Goal: Task Accomplishment & Management: Complete application form

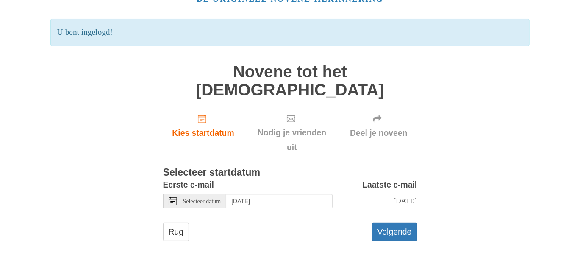
scroll to position [51, 0]
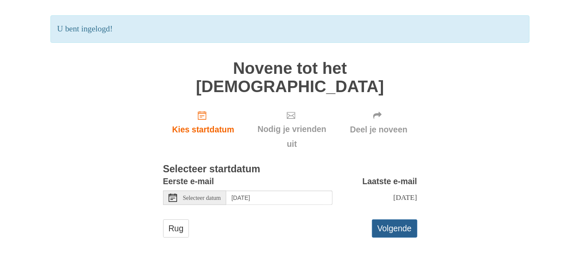
click at [396, 229] on font "Volgende" at bounding box center [395, 228] width 34 height 9
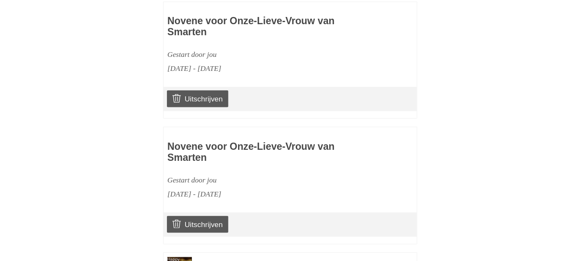
scroll to position [424, 0]
click at [203, 228] on font "Uitschrijven" at bounding box center [204, 223] width 38 height 8
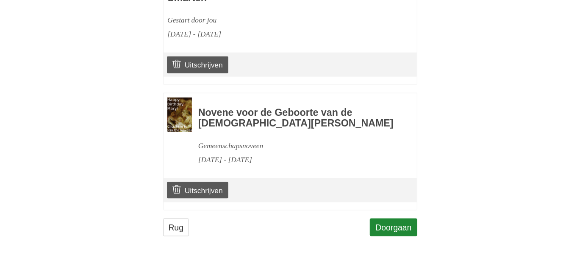
scroll to position [508, 0]
click at [402, 230] on font "Doorgaan" at bounding box center [393, 226] width 36 height 9
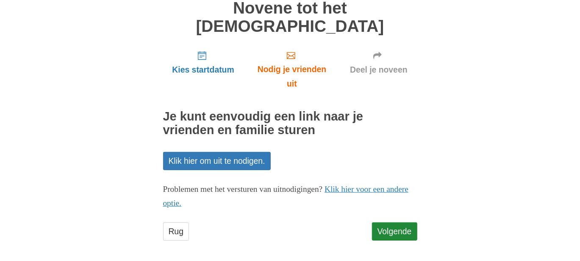
scroll to position [74, 0]
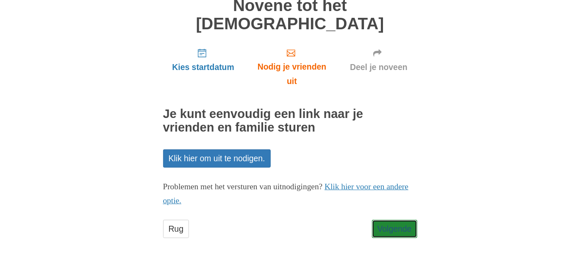
click at [402, 230] on font "Volgende" at bounding box center [395, 228] width 34 height 9
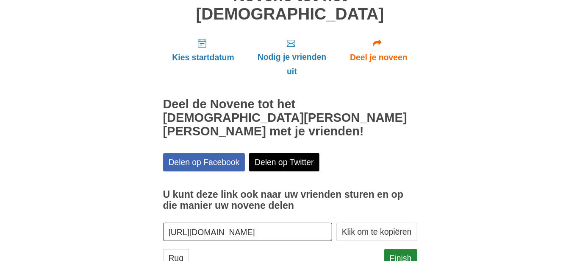
scroll to position [98, 0]
